Goal: Check status: Check status

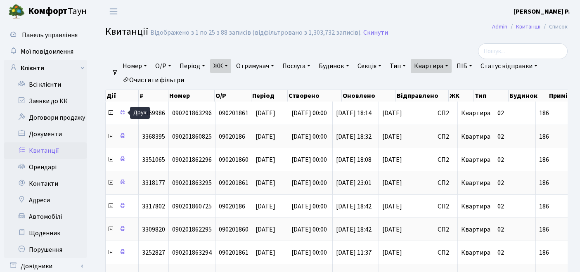
select select "25"
click at [153, 77] on link "Очистити фільтри" at bounding box center [153, 80] width 68 height 14
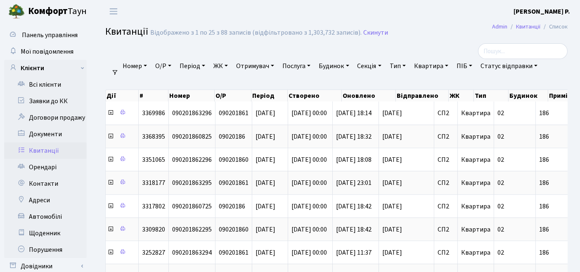
click at [223, 64] on link "ЖК" at bounding box center [220, 66] width 21 height 14
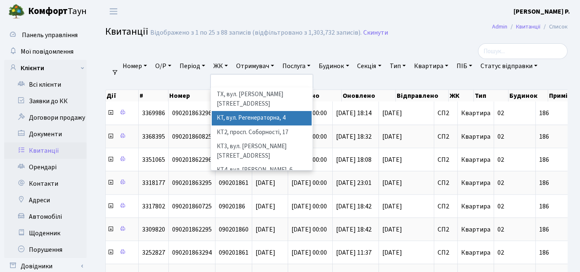
click at [236, 111] on li "КТ, вул. Регенераторна, 4" at bounding box center [262, 118] width 100 height 14
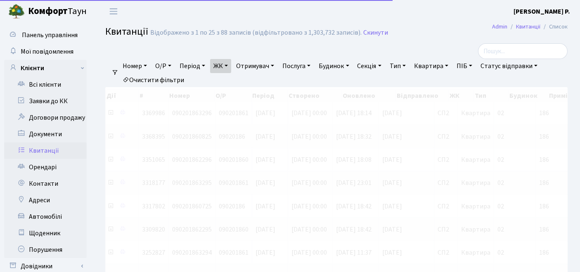
click at [427, 68] on link "Квартира" at bounding box center [431, 66] width 41 height 14
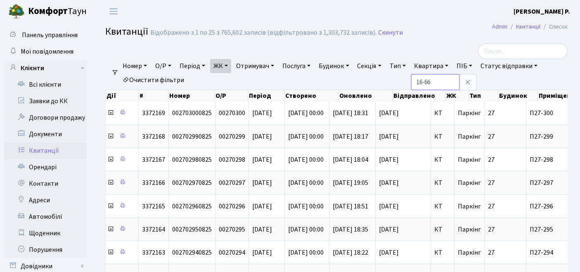
type input "16-66"
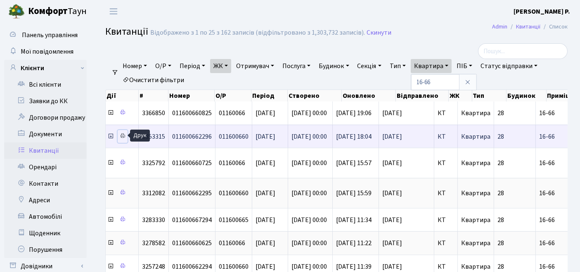
click at [122, 133] on icon at bounding box center [123, 136] width 6 height 6
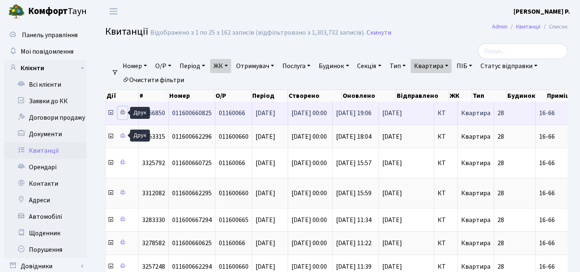
click at [121, 111] on icon at bounding box center [123, 112] width 6 height 6
